Goal: Task Accomplishment & Management: Manage account settings

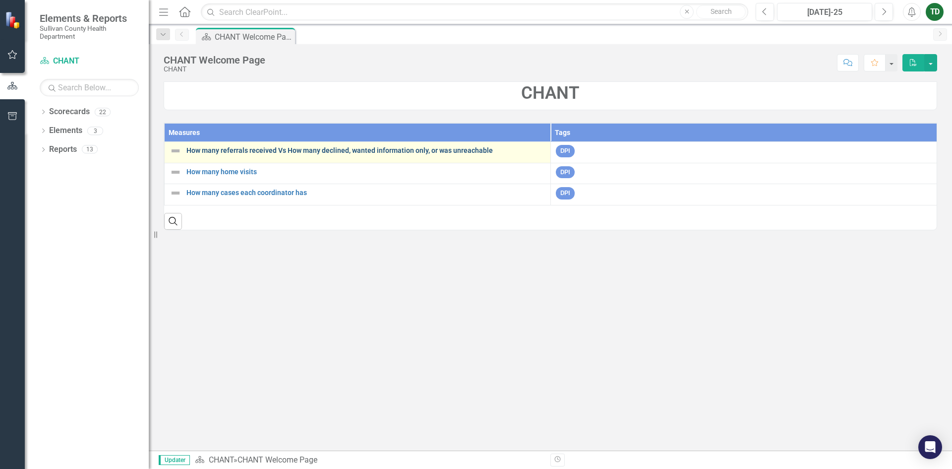
click at [236, 148] on link "How many referrals received Vs How many declined, wanted information only, or w…" at bounding box center [365, 150] width 359 height 7
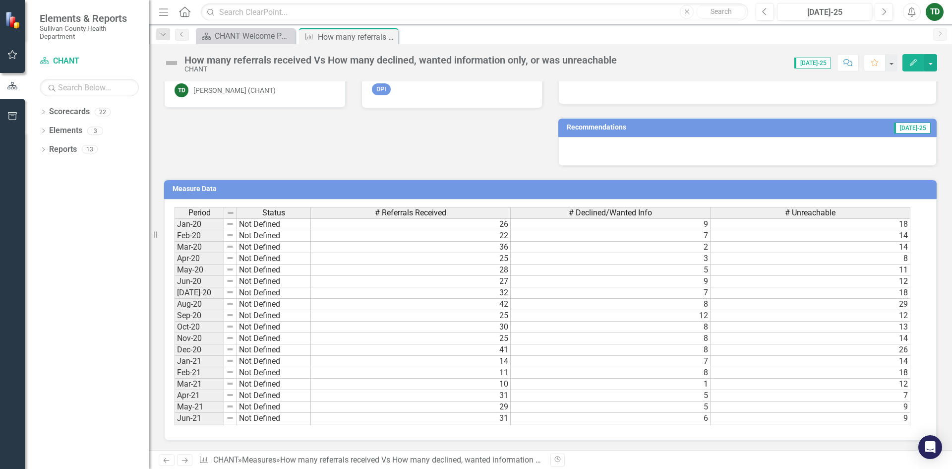
click at [569, 146] on div at bounding box center [747, 151] width 378 height 29
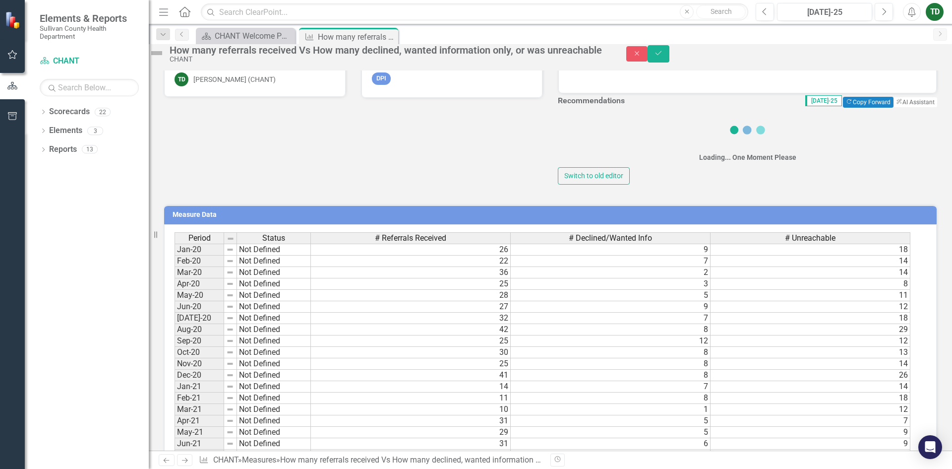
click at [569, 146] on div "Loading... One Moment Please Switch to old editor" at bounding box center [747, 147] width 379 height 74
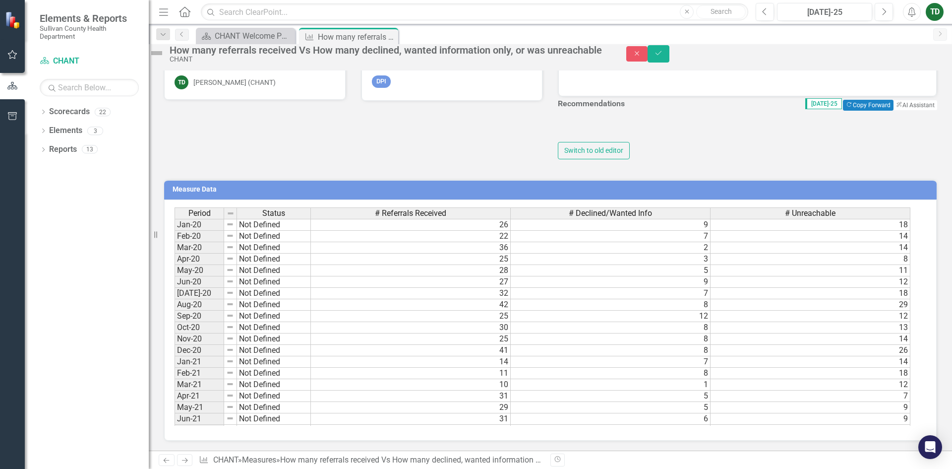
click at [569, 146] on div "Switch to old editor" at bounding box center [747, 136] width 379 height 47
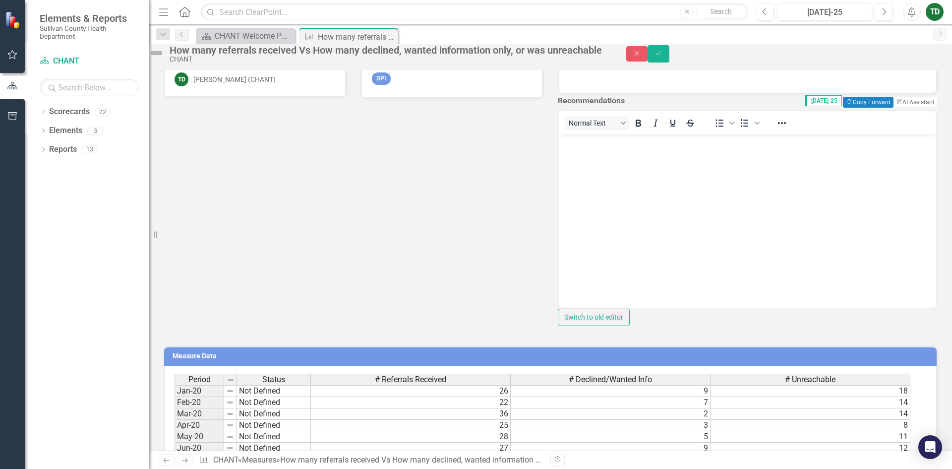
click at [578, 145] on p "Rich Text Area. Press ALT-0 for help." at bounding box center [747, 142] width 372 height 12
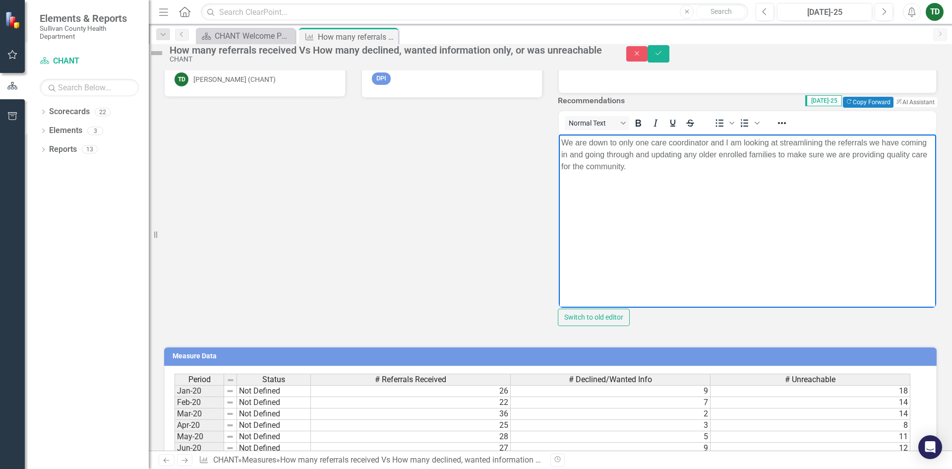
click at [637, 168] on p "We are down to only one care coordinator and I am looking at streamlining the r…" at bounding box center [747, 154] width 372 height 36
click at [808, 157] on p "We are down to only one care coordinator and I am looking at streamlining the r…" at bounding box center [747, 154] width 372 height 36
click at [807, 155] on p "We are down to only one care coordinator and I am looking at streamlining the r…" at bounding box center [747, 154] width 372 height 36
click at [852, 174] on body "We are down to only one care coordinator and I am looking at streamlining the r…" at bounding box center [747, 208] width 377 height 149
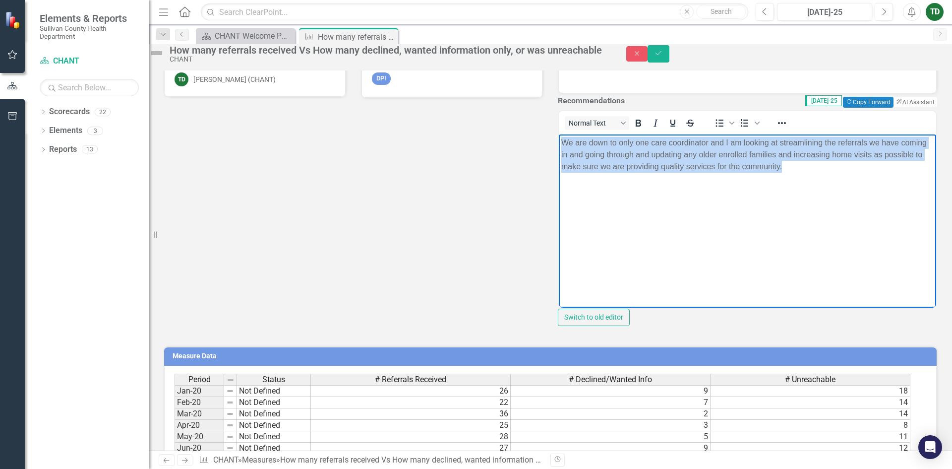
drag, startPoint x: 561, startPoint y: 139, endPoint x: 831, endPoint y: 190, distance: 274.9
click at [831, 190] on body "We are down to only one care coordinator and I am looking at streamlining the r…" at bounding box center [747, 208] width 377 height 149
copy p "We are down to only one care coordinator and I am looking at streamlining the r…"
click at [623, 228] on body "We are down to only one care coordinator and I am looking at streamlining the r…" at bounding box center [747, 208] width 377 height 149
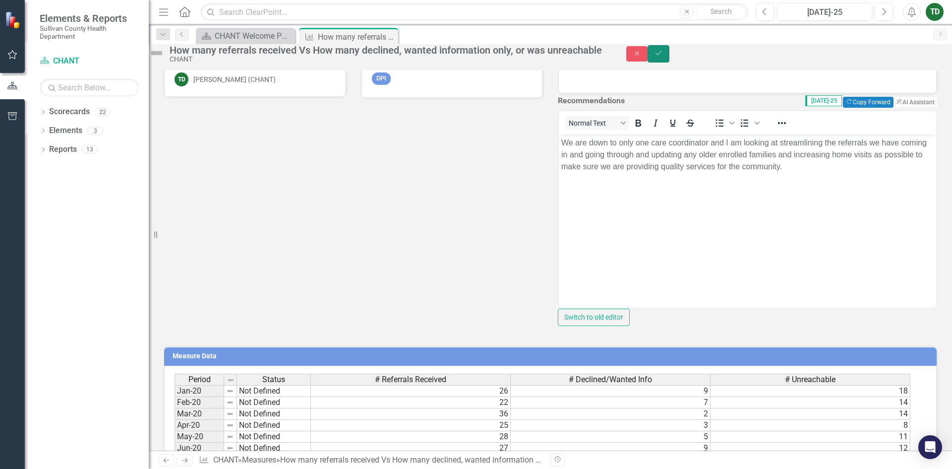
click at [663, 55] on icon "Save" at bounding box center [658, 53] width 9 height 7
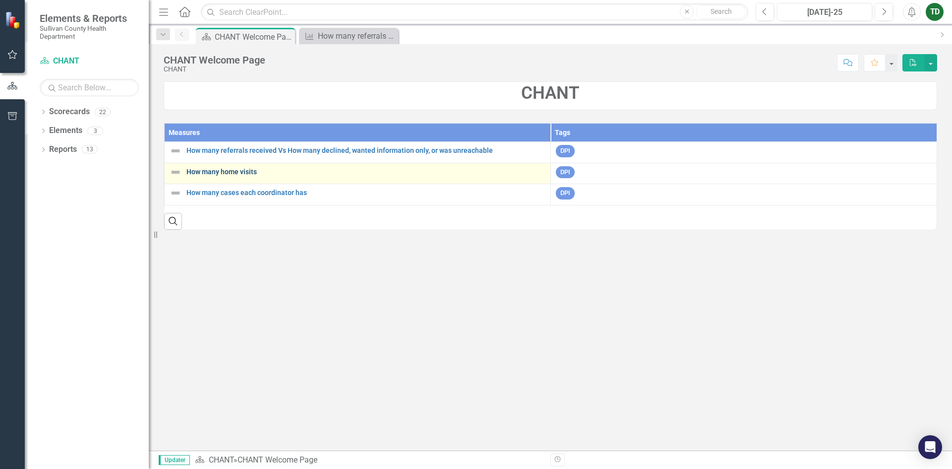
click at [226, 173] on link "How many home visits" at bounding box center [365, 171] width 359 height 7
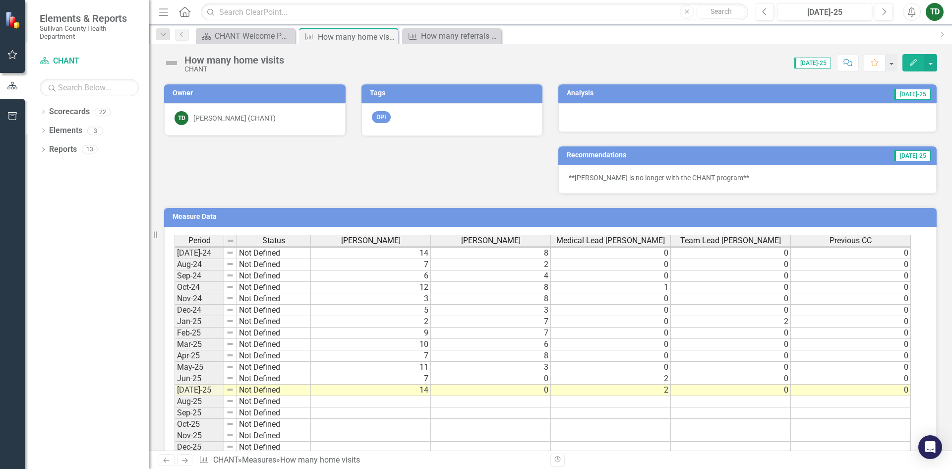
scroll to position [227, 0]
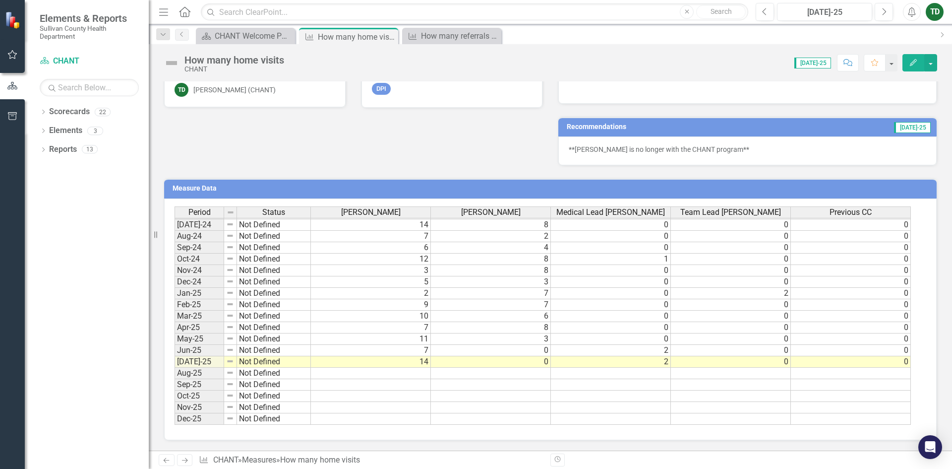
click at [736, 147] on p "**Lisa Greer is no longer with the CHANT program**" at bounding box center [747, 149] width 357 height 10
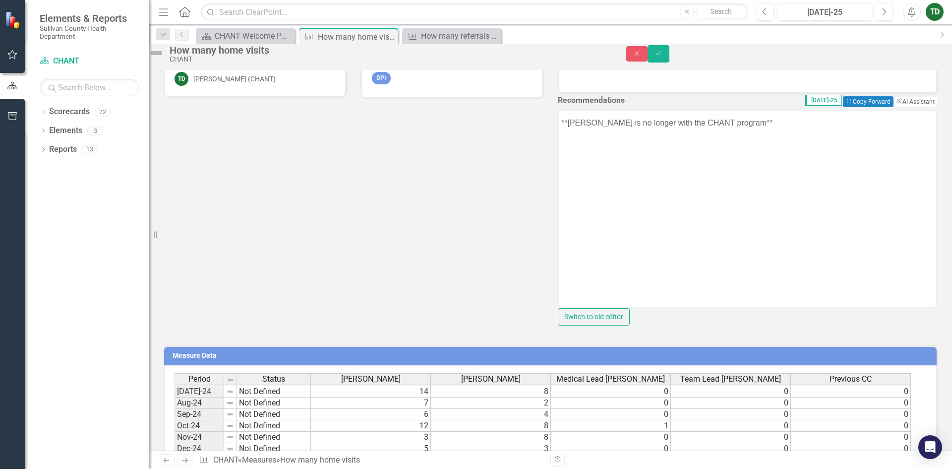
scroll to position [0, 0]
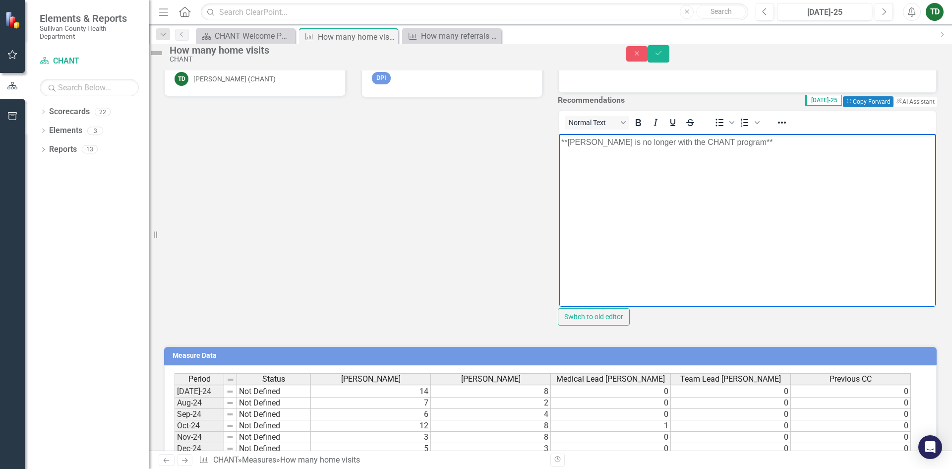
click at [752, 144] on p "**Lisa Greer is no longer with the CHANT program**" at bounding box center [747, 142] width 372 height 12
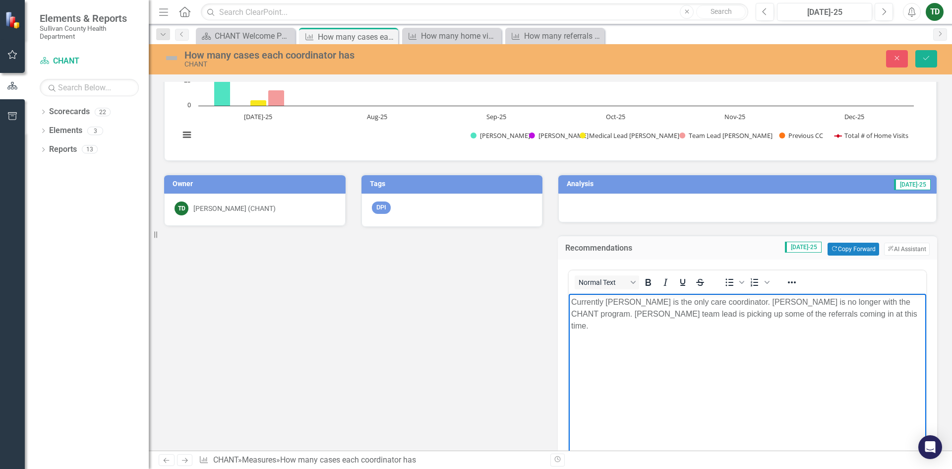
scroll to position [149, 0]
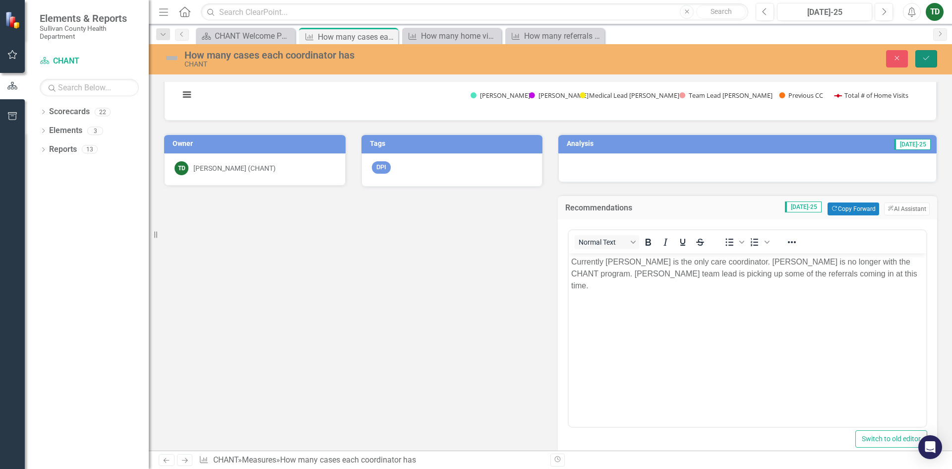
click at [926, 58] on icon "Save" at bounding box center [926, 58] width 9 height 7
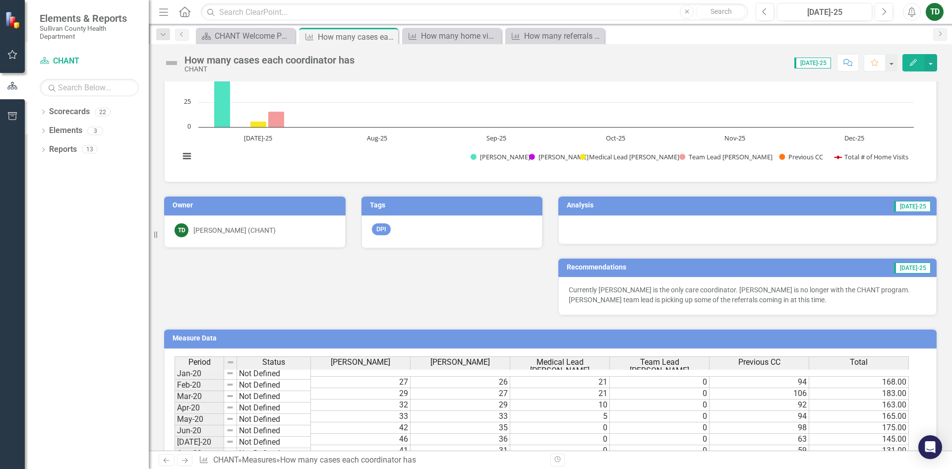
scroll to position [0, 0]
